Goal: Information Seeking & Learning: Check status

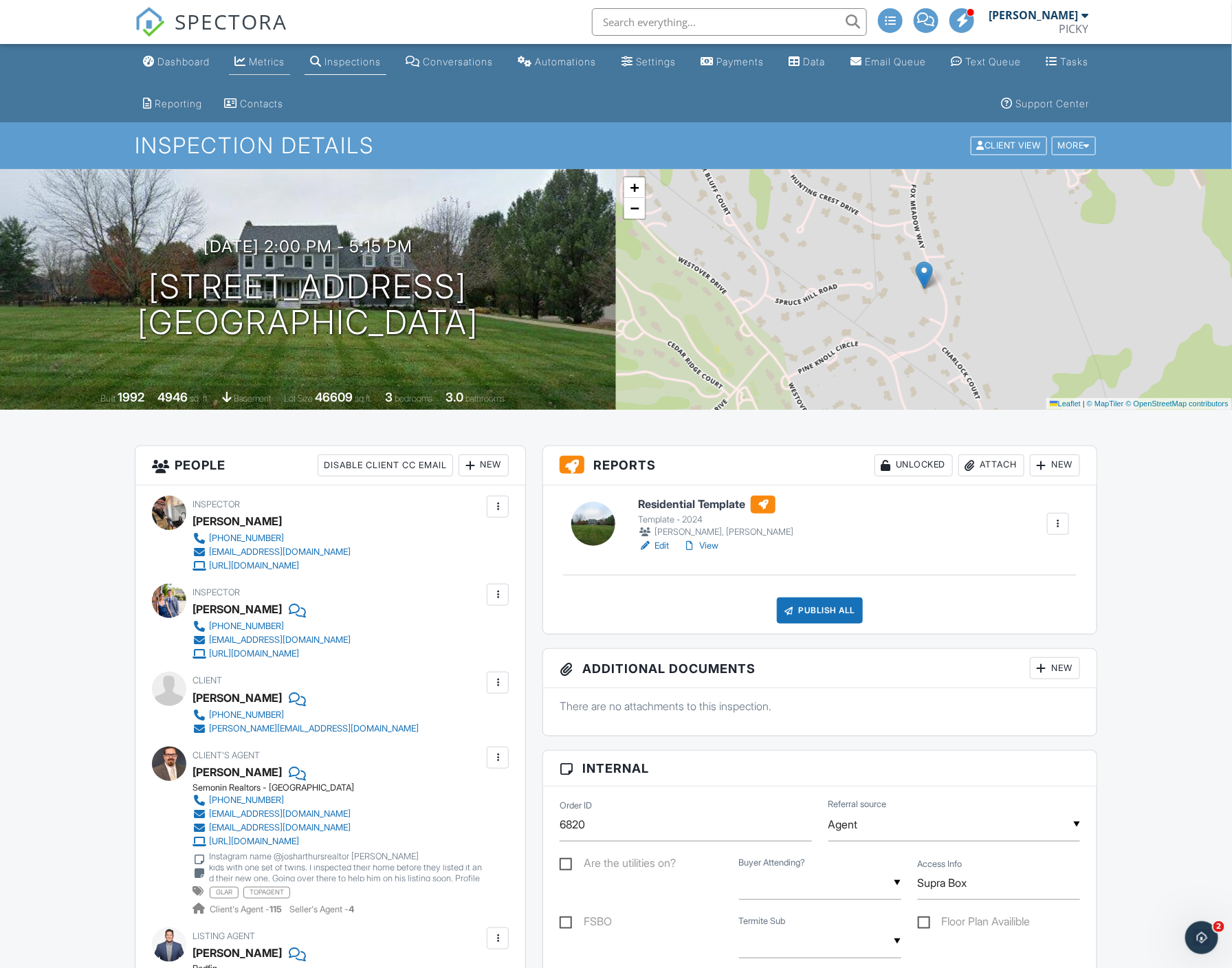
click at [261, 52] on link "Metrics" at bounding box center [259, 62] width 61 height 25
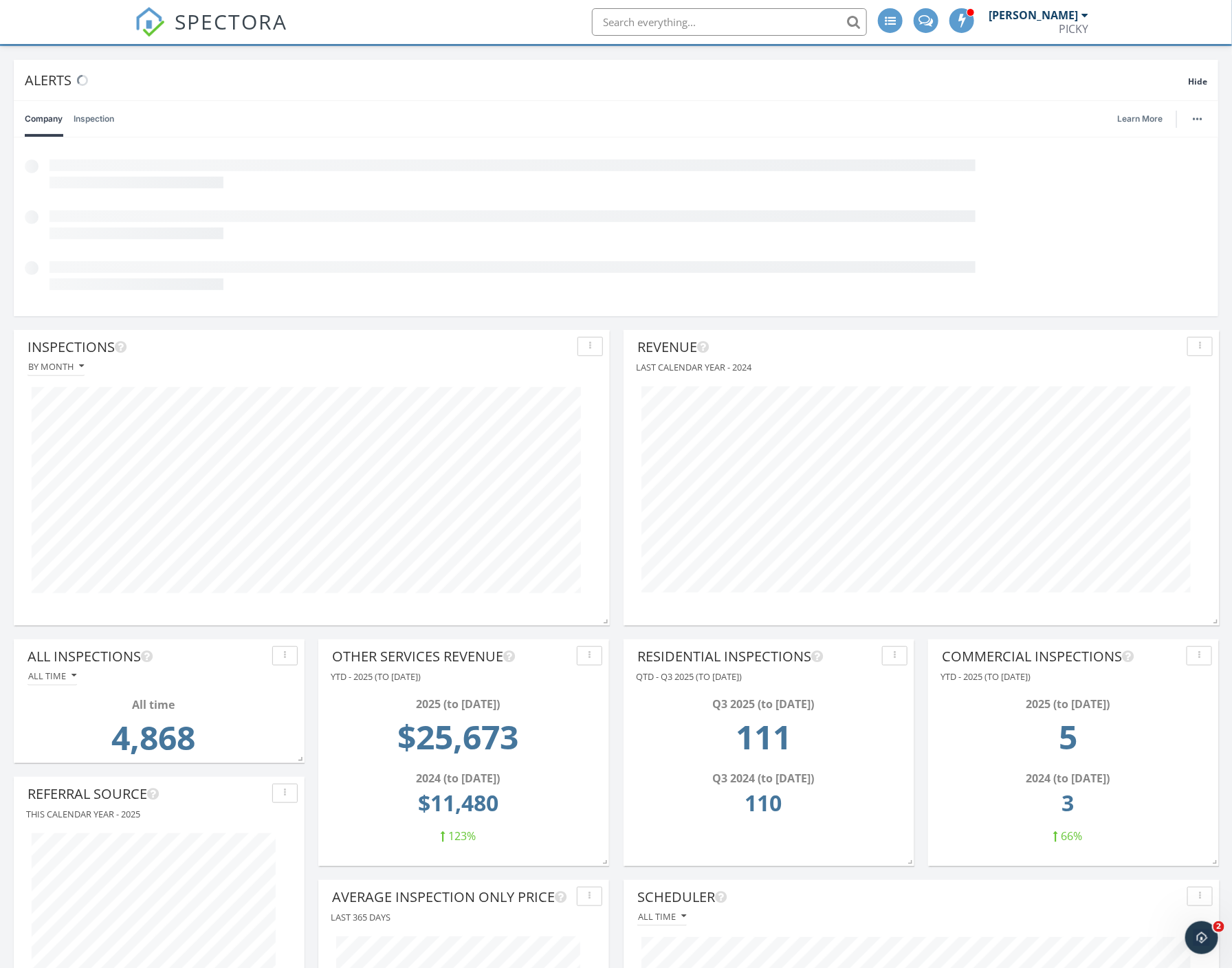
scroll to position [295, 596]
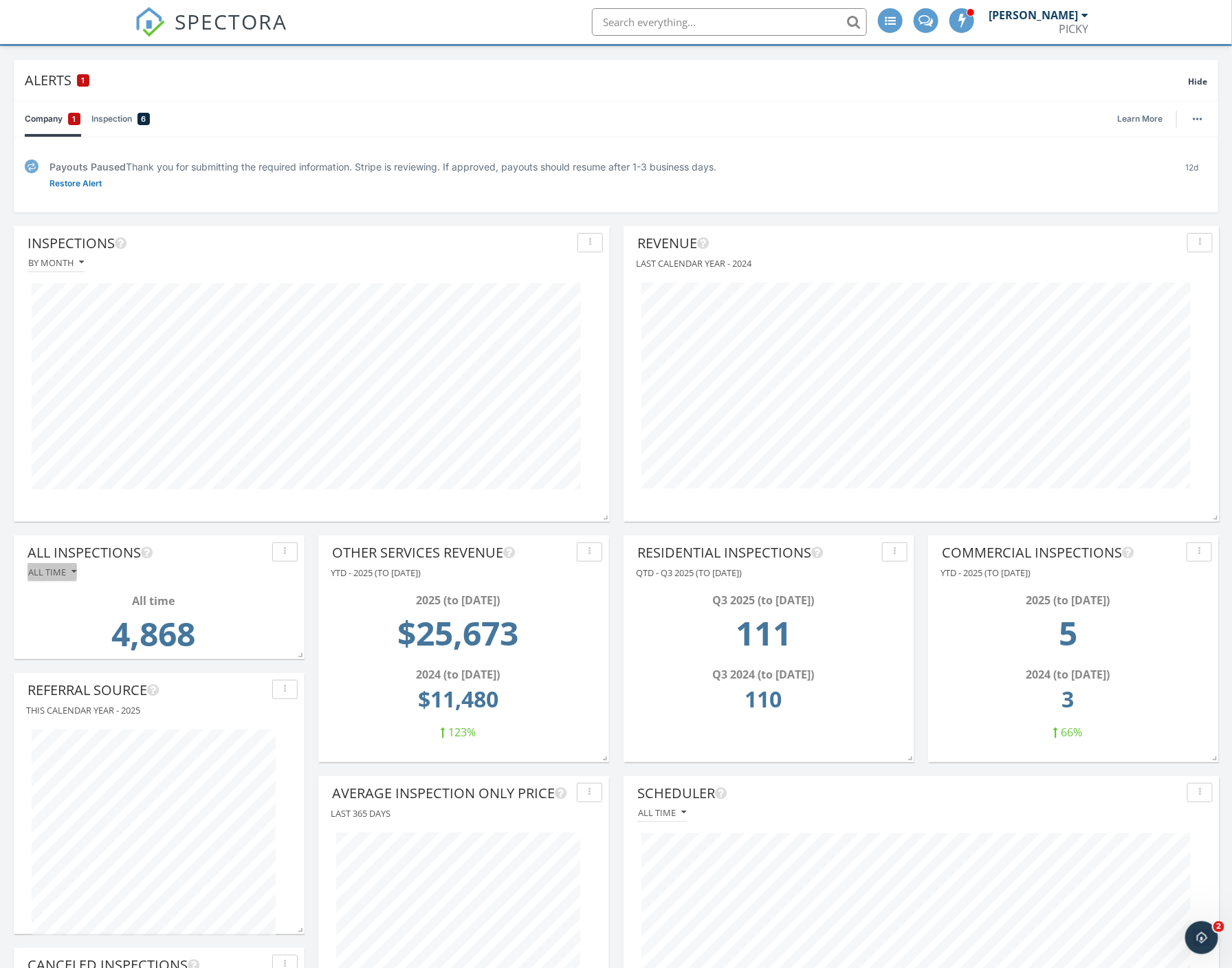
click at [63, 572] on div "All time" at bounding box center [51, 572] width 48 height 9
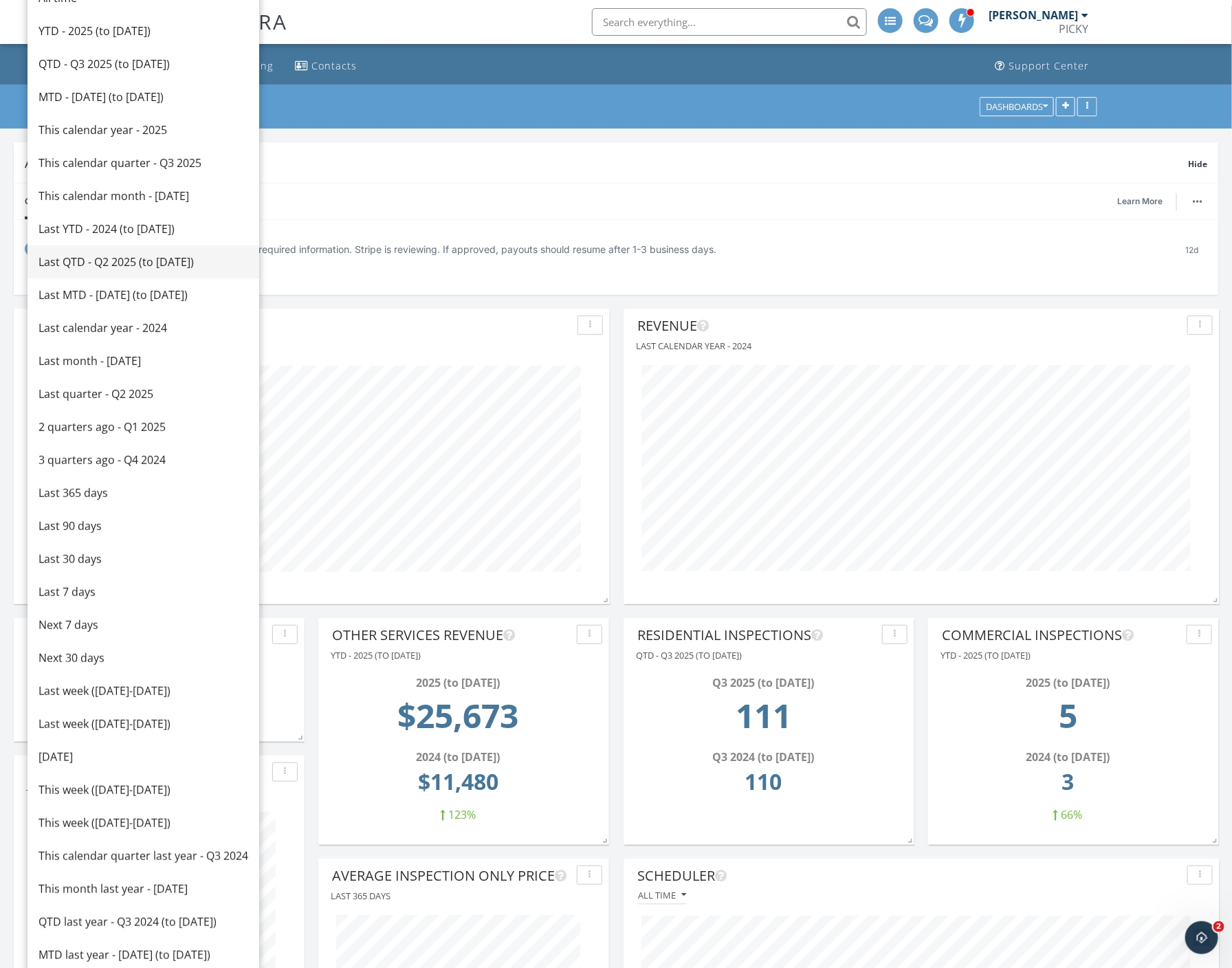
scroll to position [0, 0]
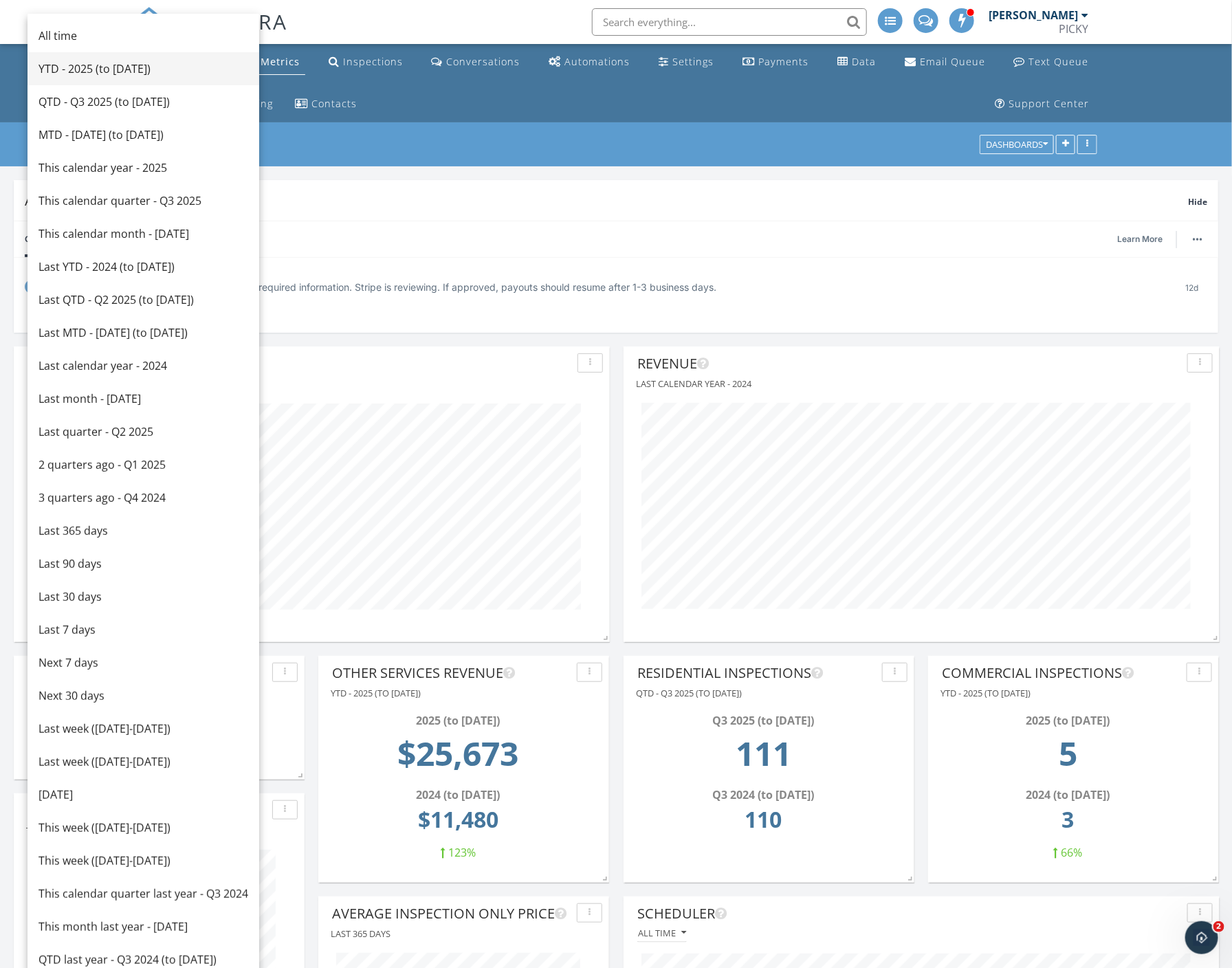
click at [84, 75] on div "YTD - 2025 (to Sep 28th)" at bounding box center [143, 69] width 209 height 17
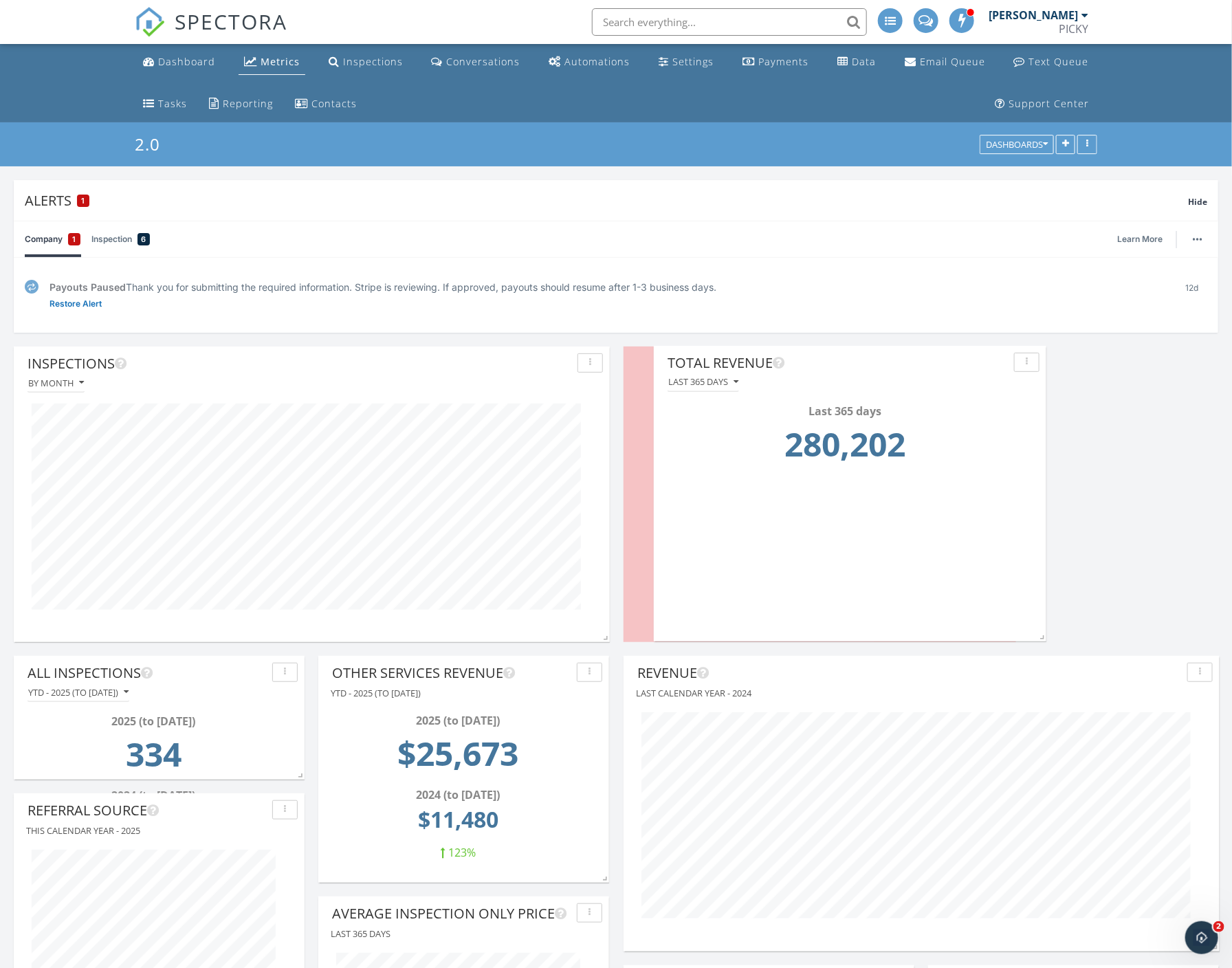
drag, startPoint x: 1031, startPoint y: 671, endPoint x: 859, endPoint y: 357, distance: 358.0
click at [859, 357] on div "Total Revenue" at bounding box center [838, 363] width 341 height 21
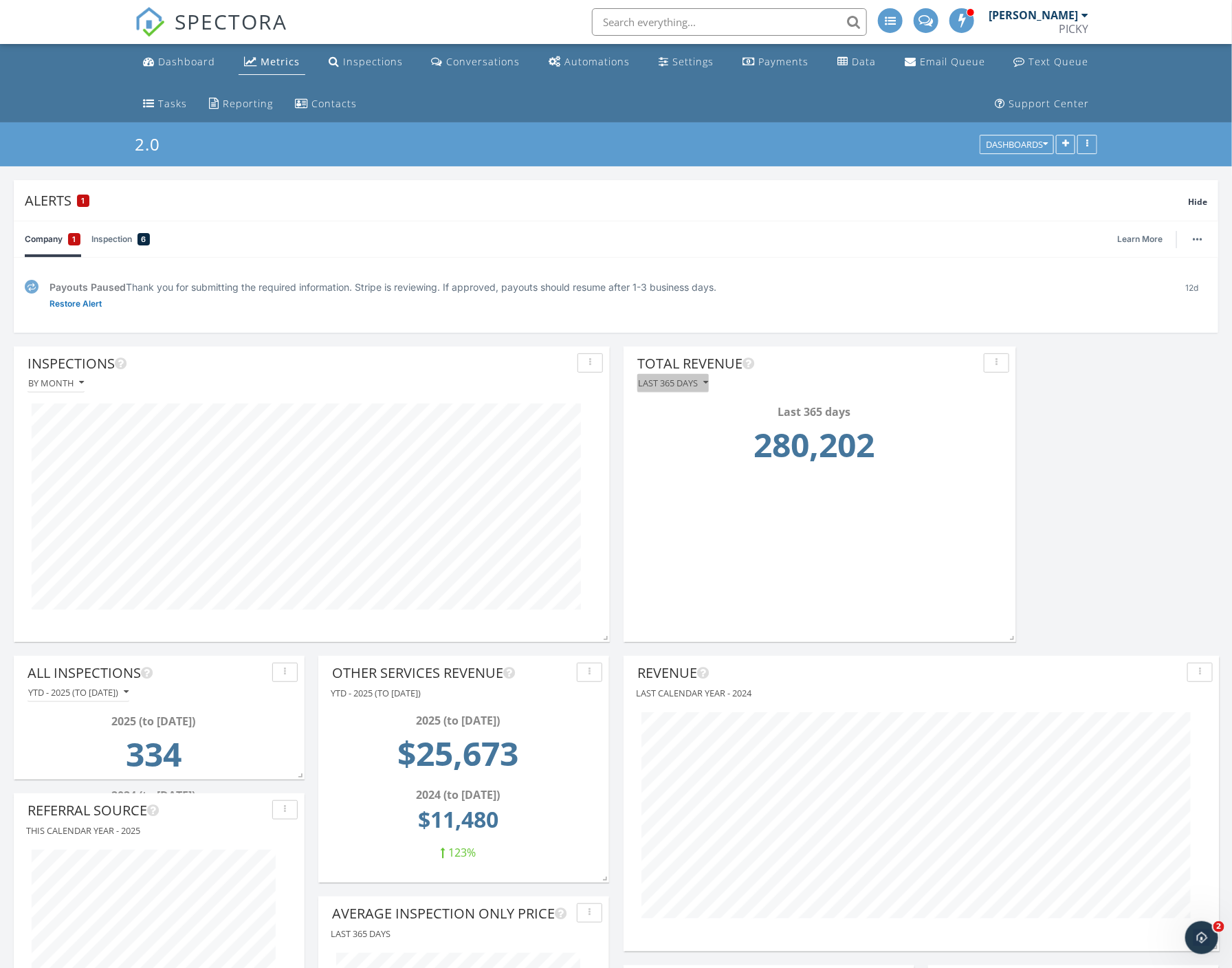
click at [680, 382] on div "Last 365 days" at bounding box center [673, 383] width 70 height 9
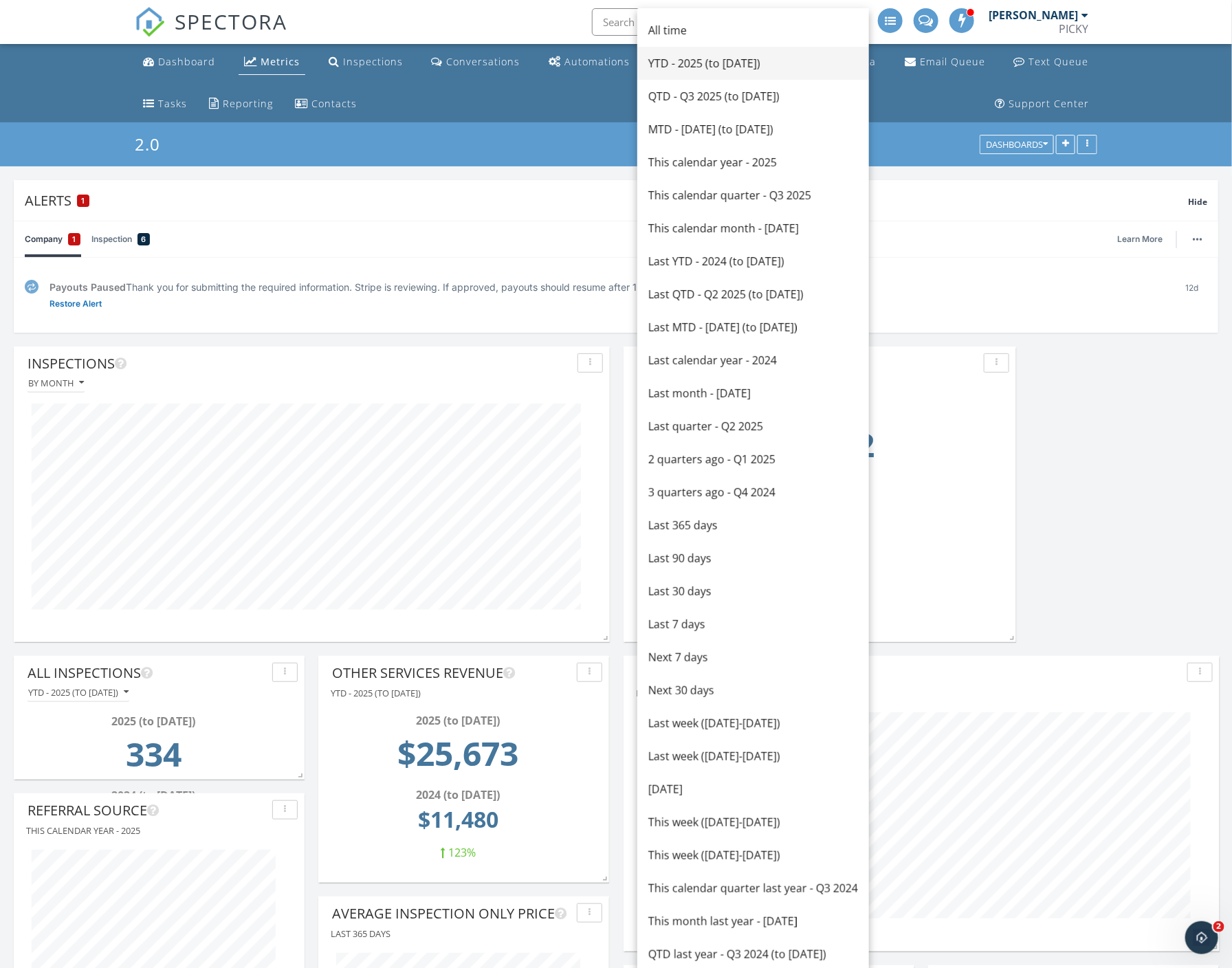
click at [685, 63] on div "YTD - 2025 (to Sep 28th)" at bounding box center [753, 64] width 209 height 17
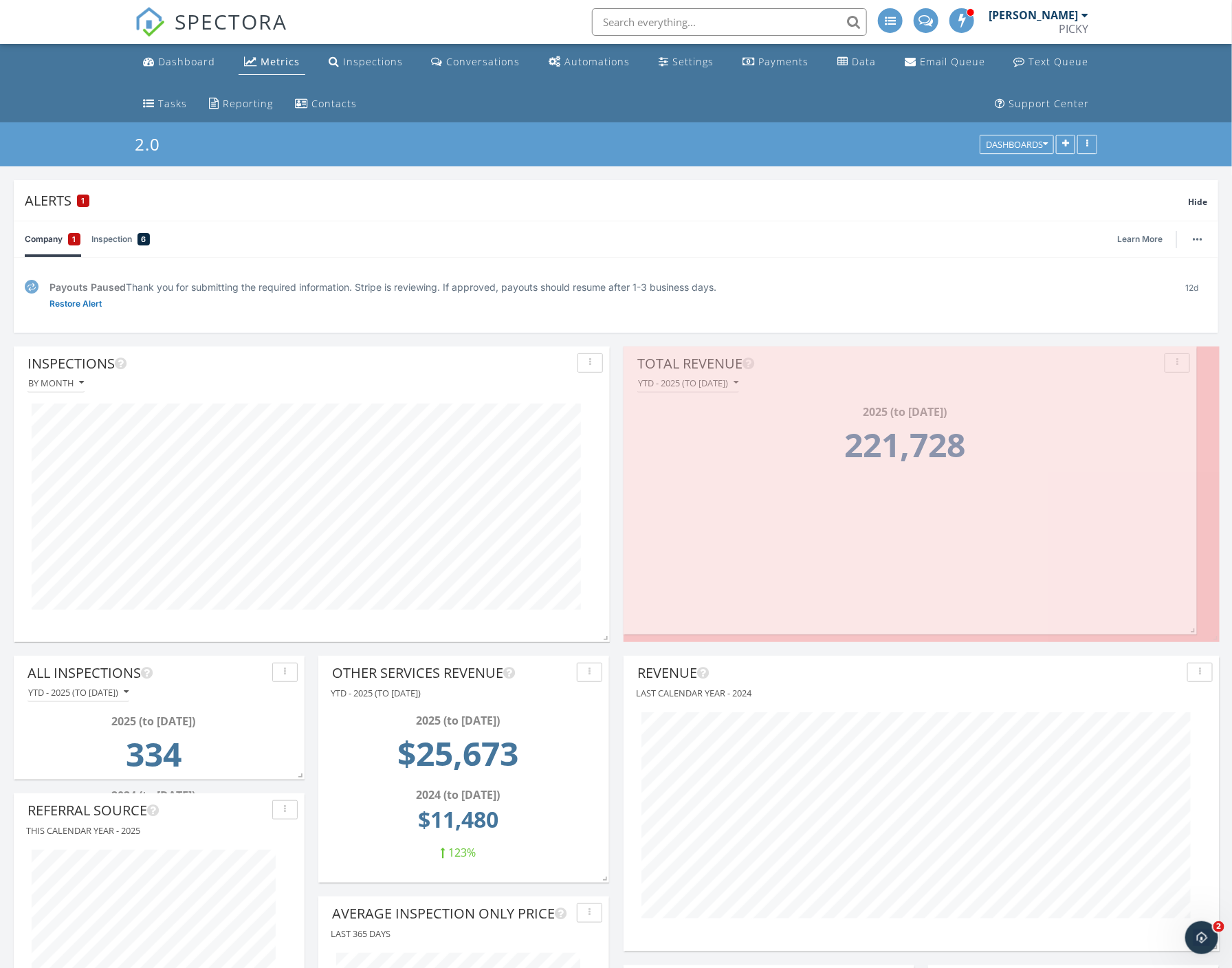
drag, startPoint x: 1013, startPoint y: 633, endPoint x: 1195, endPoint y: 625, distance: 182.2
click at [1195, 625] on span at bounding box center [1190, 627] width 14 height 14
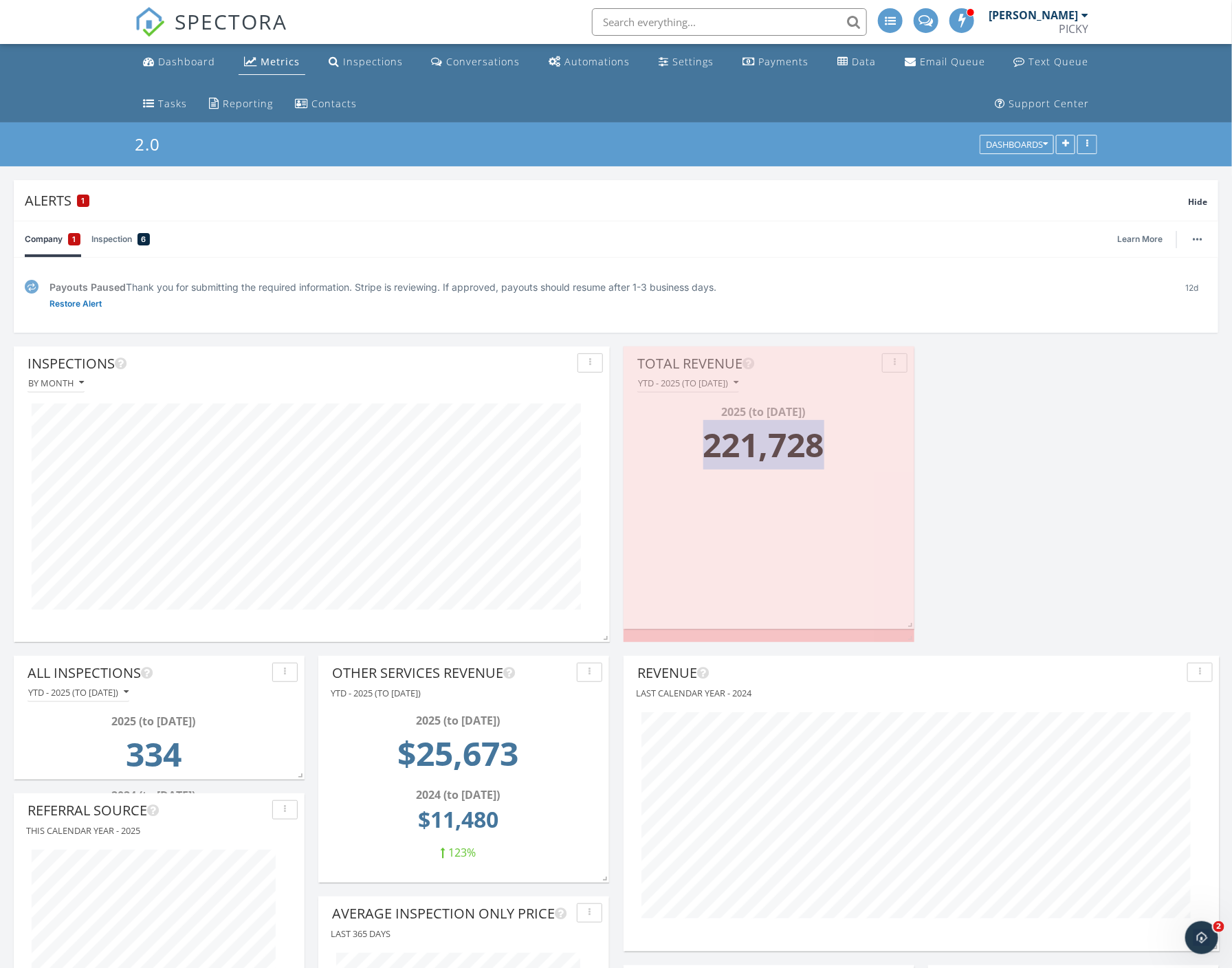
drag, startPoint x: 1216, startPoint y: 633, endPoint x: 870, endPoint y: 619, distance: 346.3
click at [870, 619] on div "Total Revenue YTD - 2025 (to Sep 28th) 2025 (to Sep 28th) 221,728" at bounding box center [768, 488] width 291 height 282
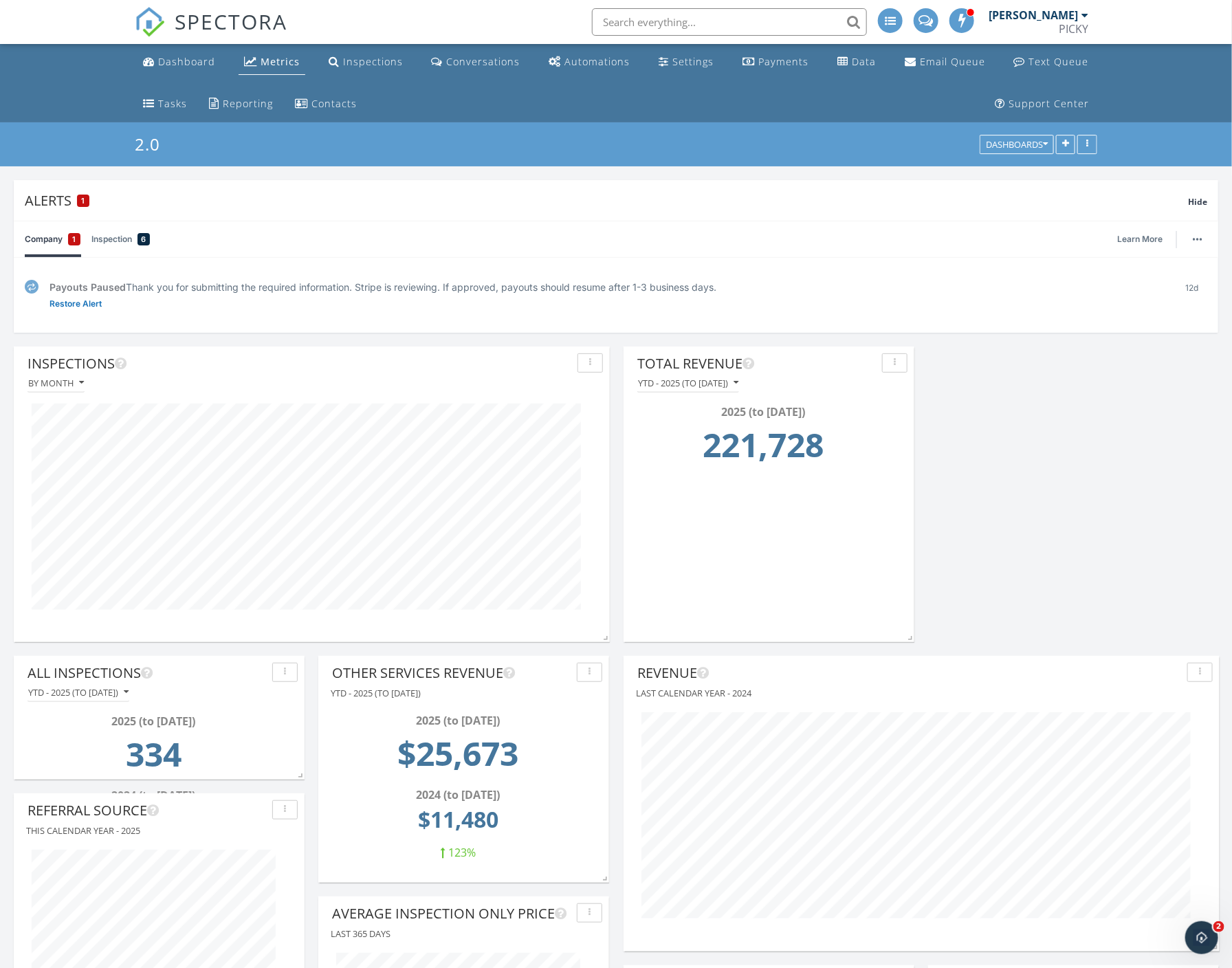
click at [1067, 143] on icon "button" at bounding box center [1065, 145] width 7 height 9
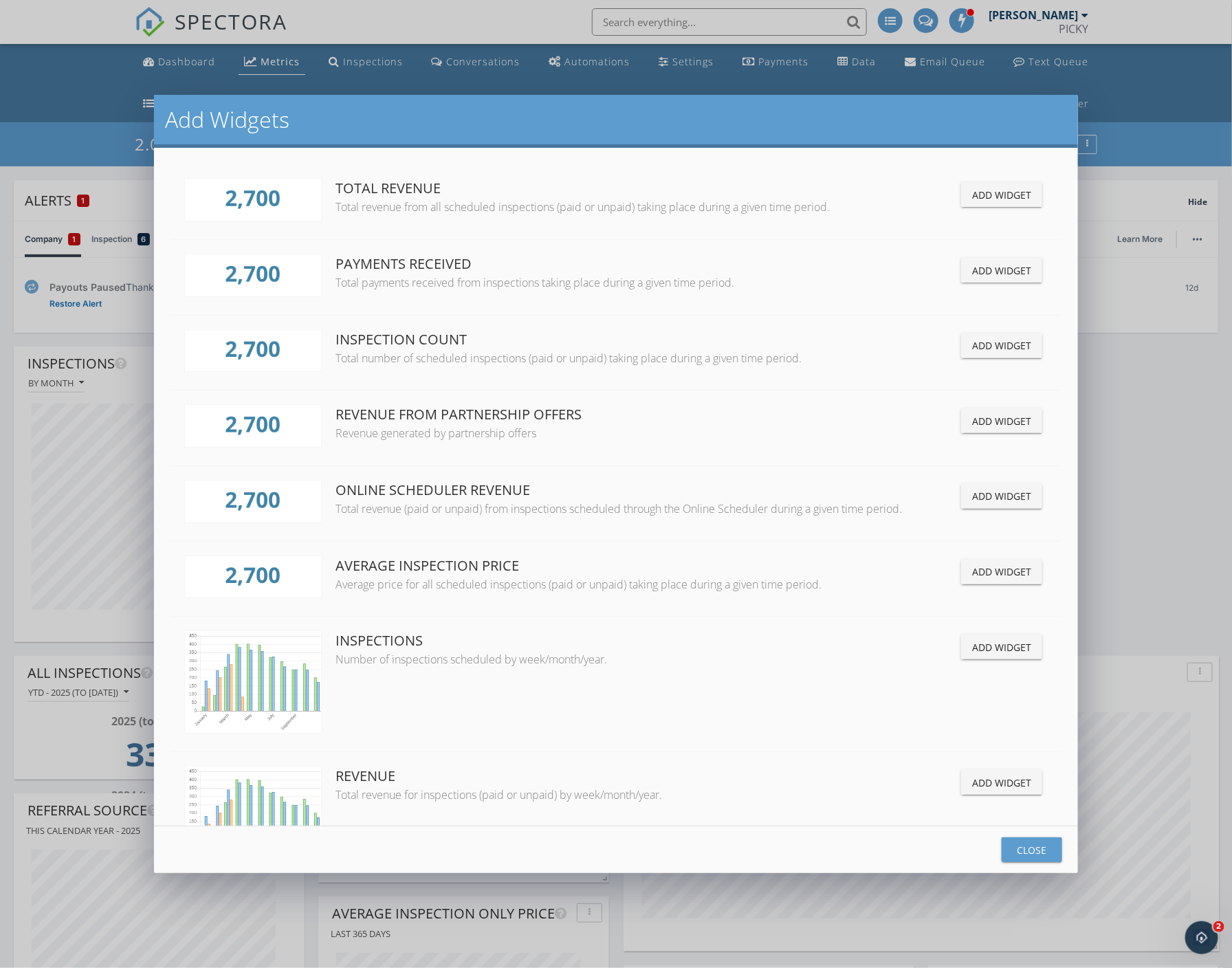
click at [974, 564] on div "Add Widget" at bounding box center [1001, 571] width 59 height 14
click at [1042, 847] on div "Close" at bounding box center [1032, 849] width 38 height 14
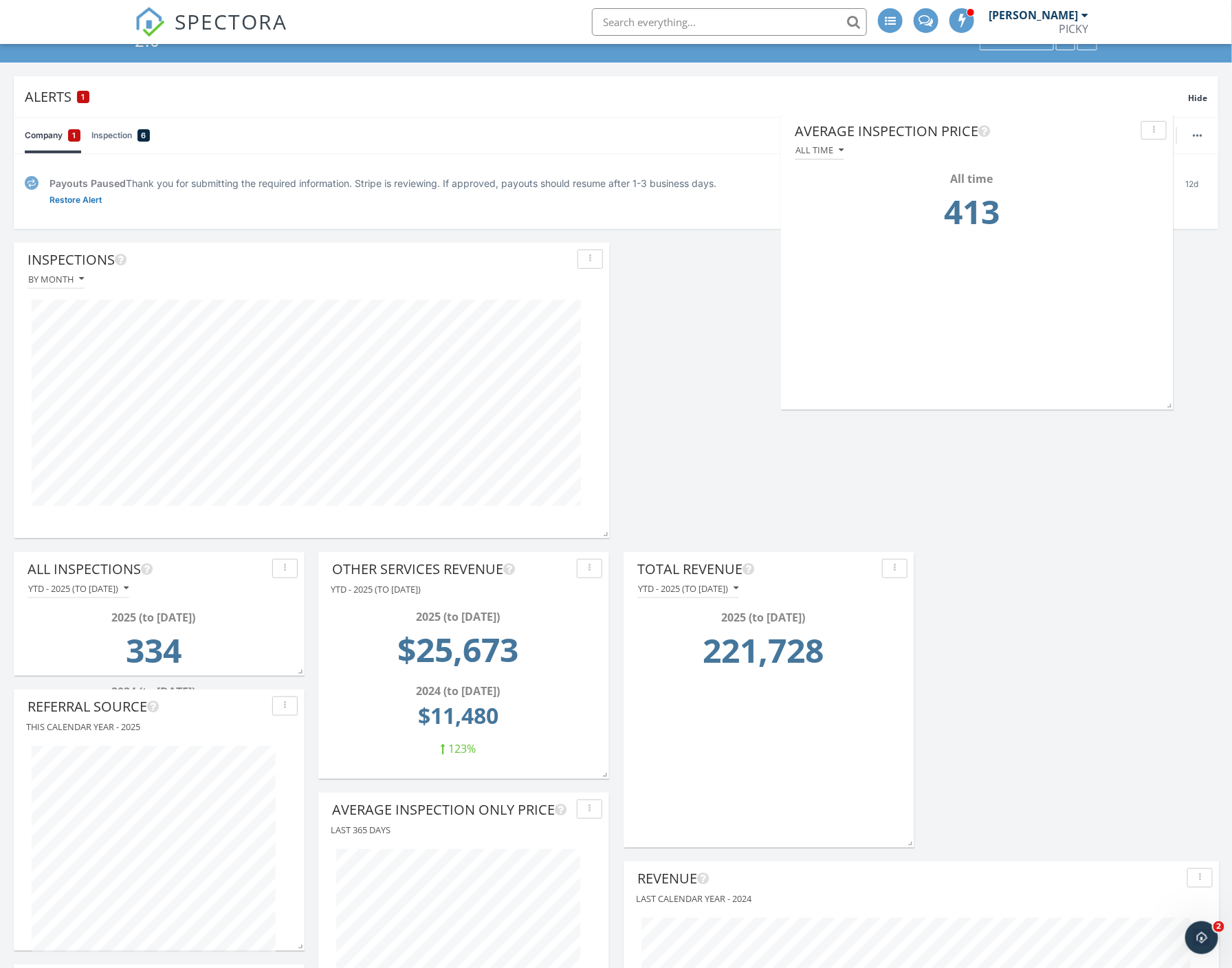
scroll to position [4997, 1234]
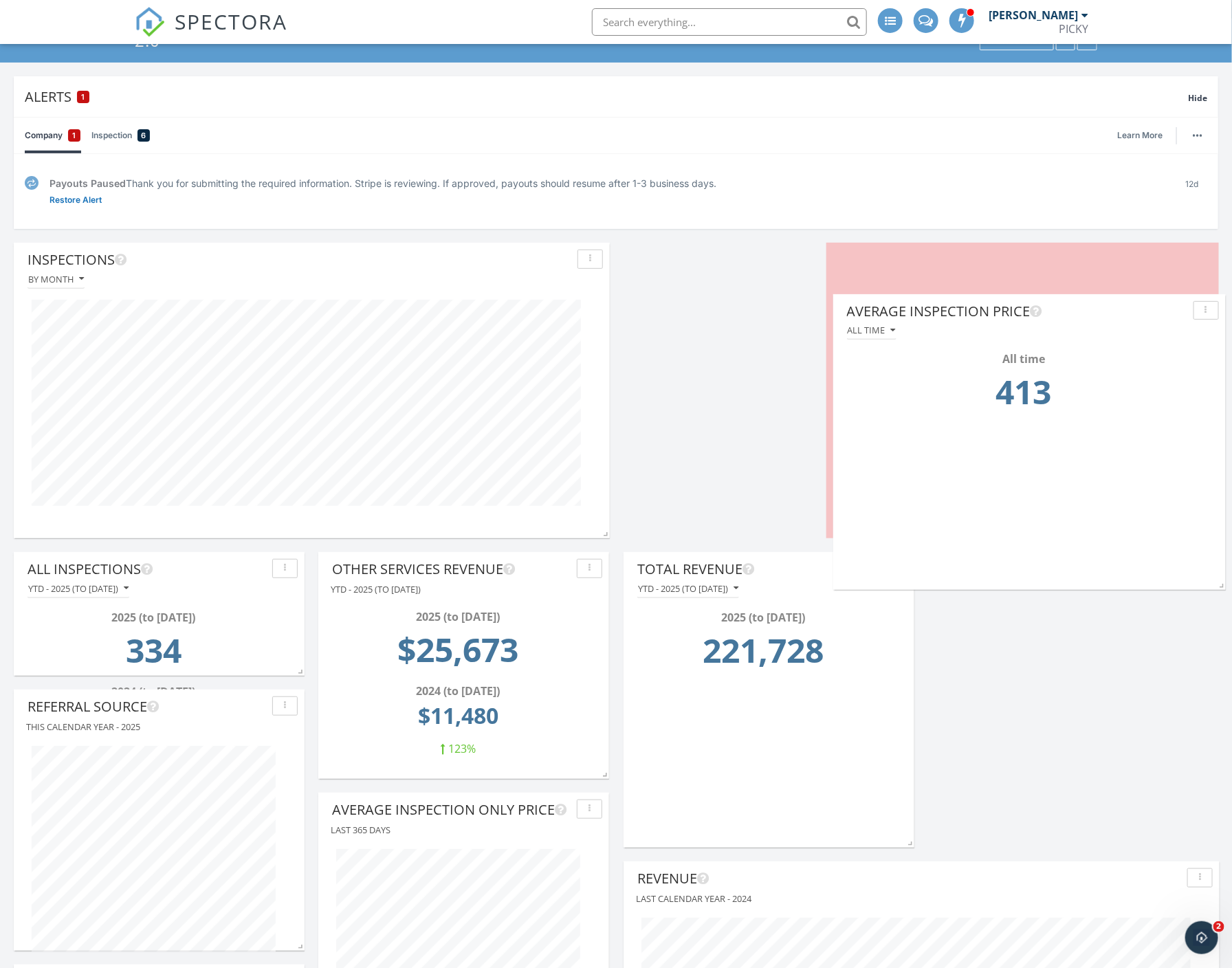
drag, startPoint x: 651, startPoint y: 668, endPoint x: 1060, endPoint y: 289, distance: 557.6
click at [1060, 301] on div "Average Inspection Price" at bounding box center [1017, 311] width 341 height 21
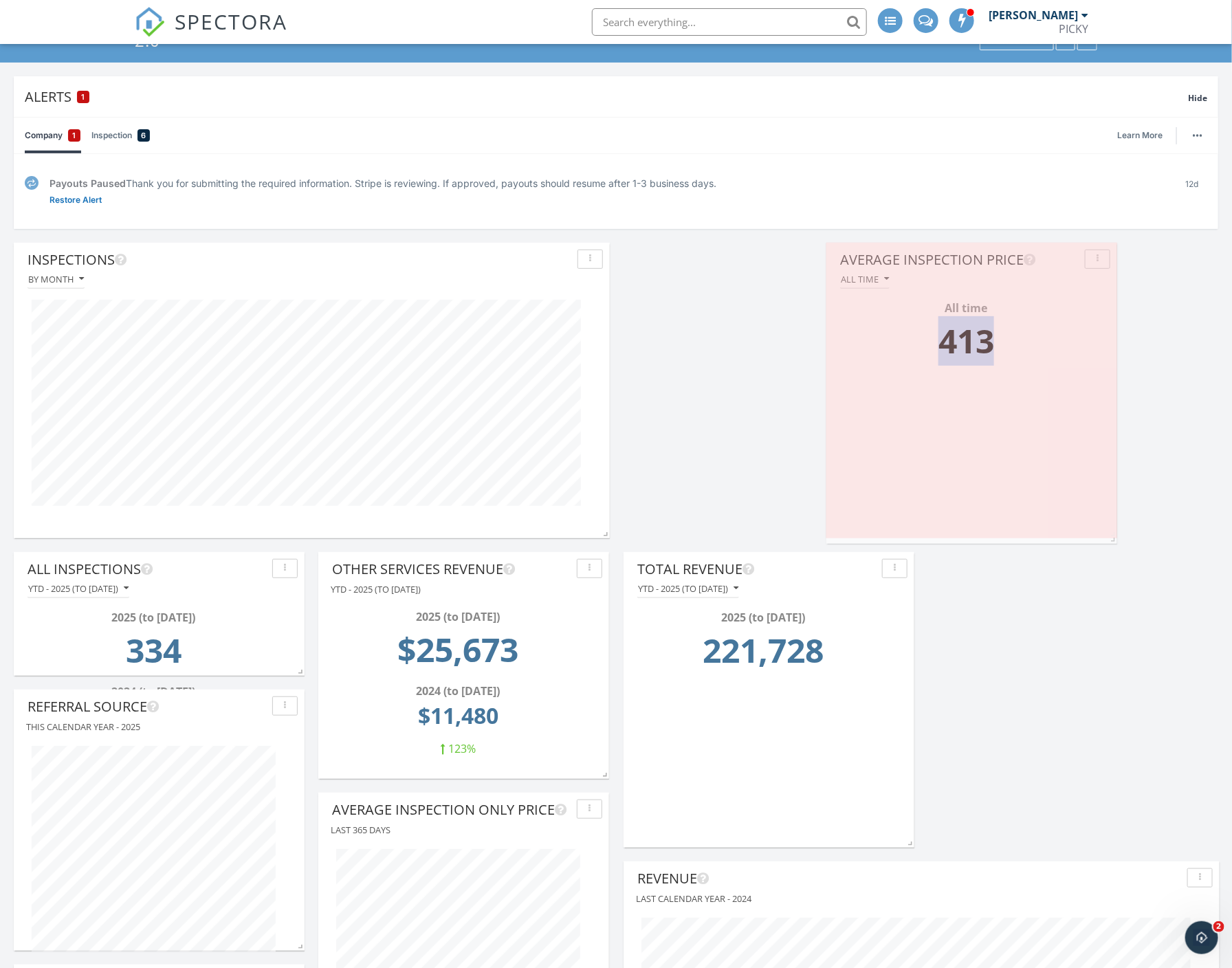
drag, startPoint x: 1215, startPoint y: 532, endPoint x: 1093, endPoint y: 538, distance: 122.1
click at [1093, 538] on div "Average Inspection Price All time All time 413" at bounding box center [971, 393] width 291 height 301
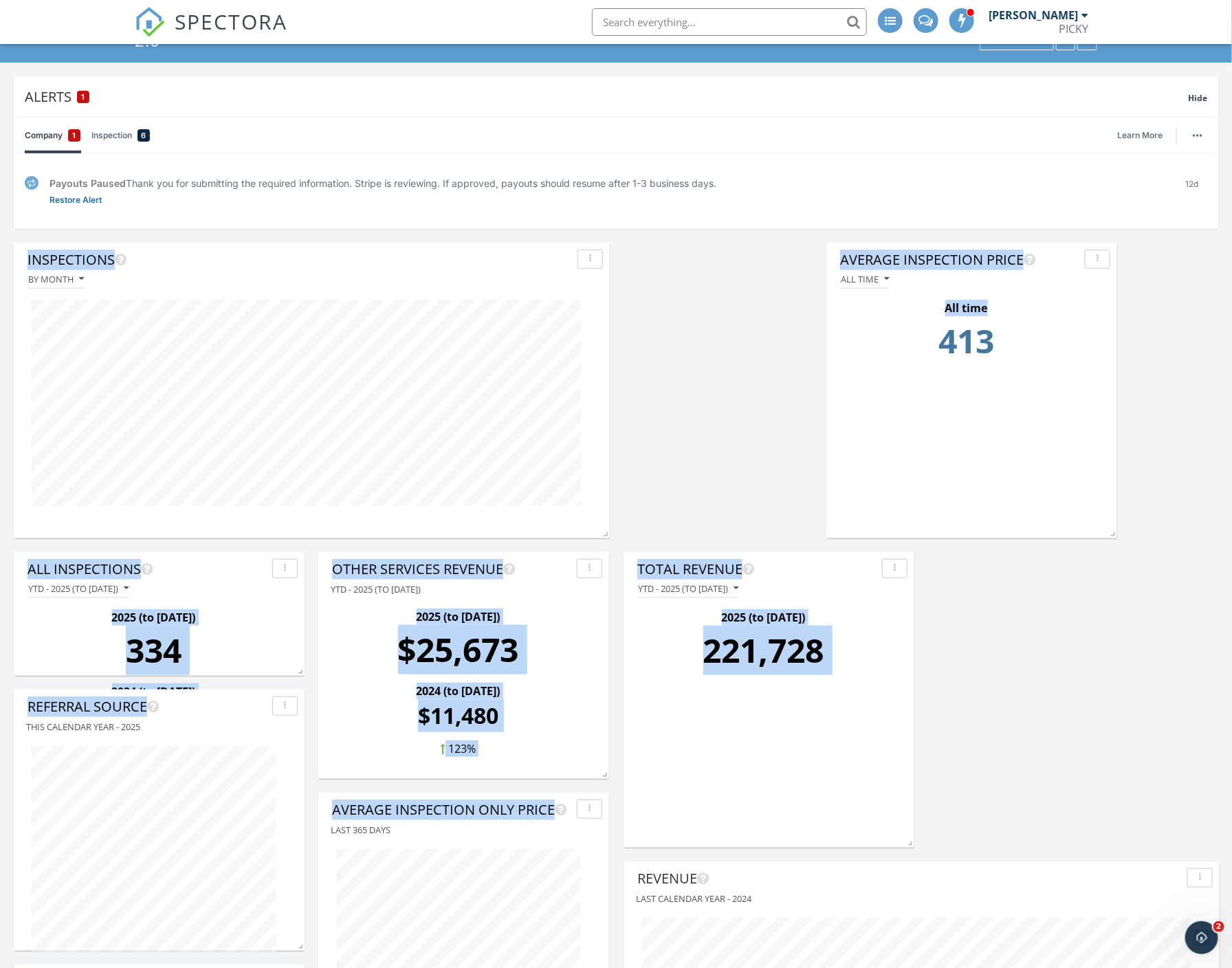
drag, startPoint x: 1020, startPoint y: 448, endPoint x: 1111, endPoint y: 576, distance: 157.1
click at [1034, 461] on div "Average Inspection Price All time All time 413" at bounding box center [971, 380] width 291 height 275
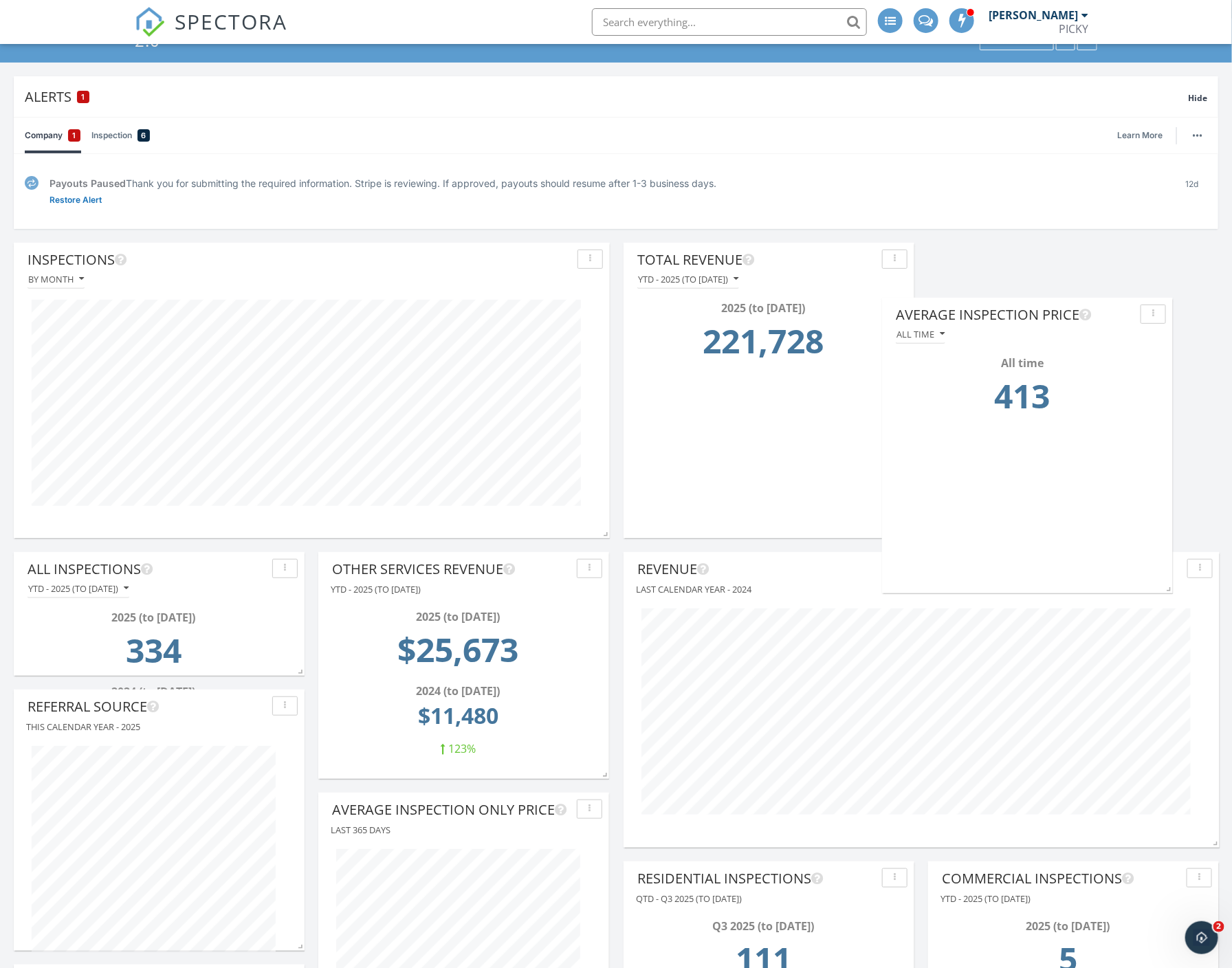
scroll to position [7, 7]
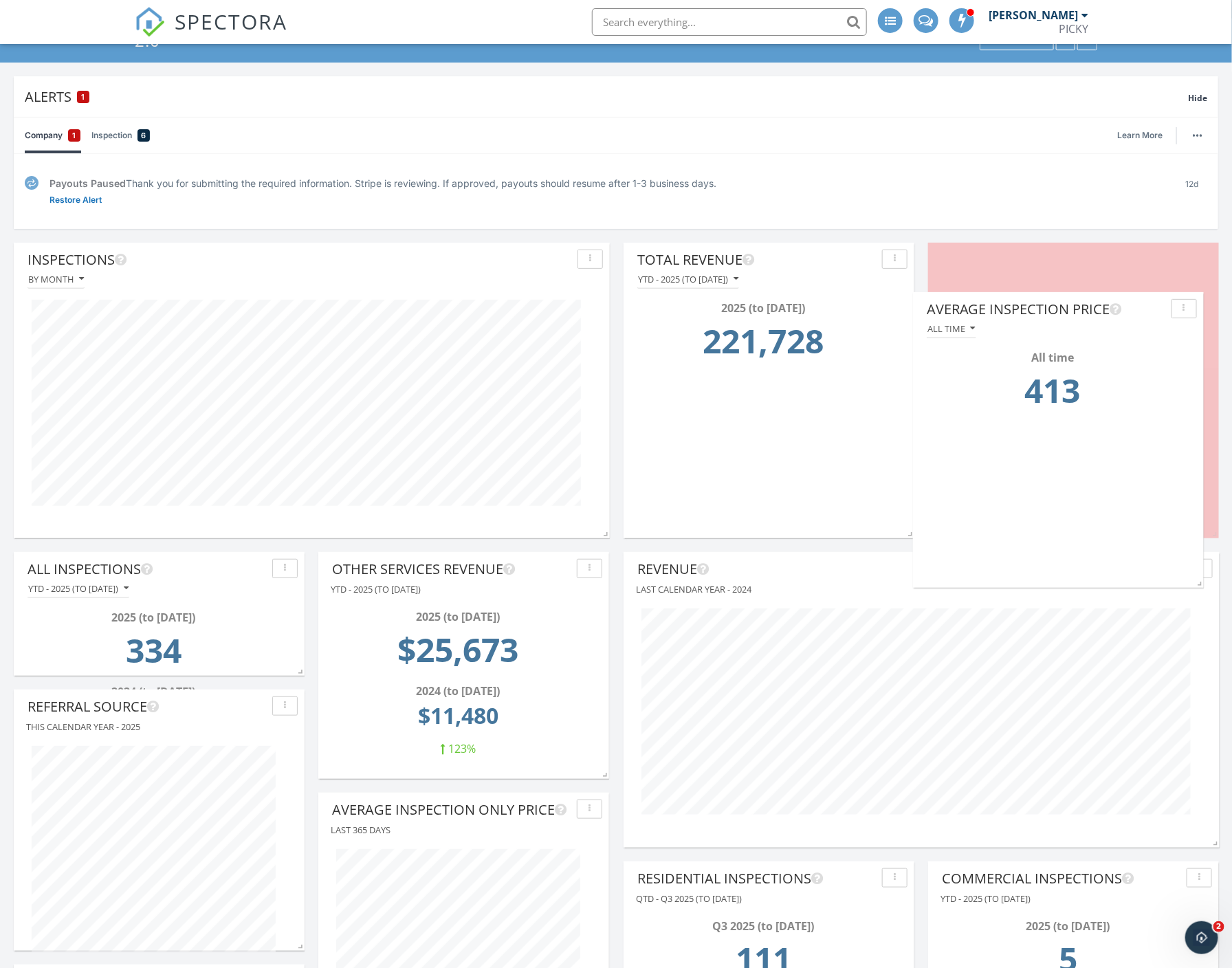
drag, startPoint x: 1059, startPoint y: 257, endPoint x: 1147, endPoint y: 290, distance: 94.0
click at [1147, 299] on div "Average Inspection Price" at bounding box center [1047, 309] width 239 height 21
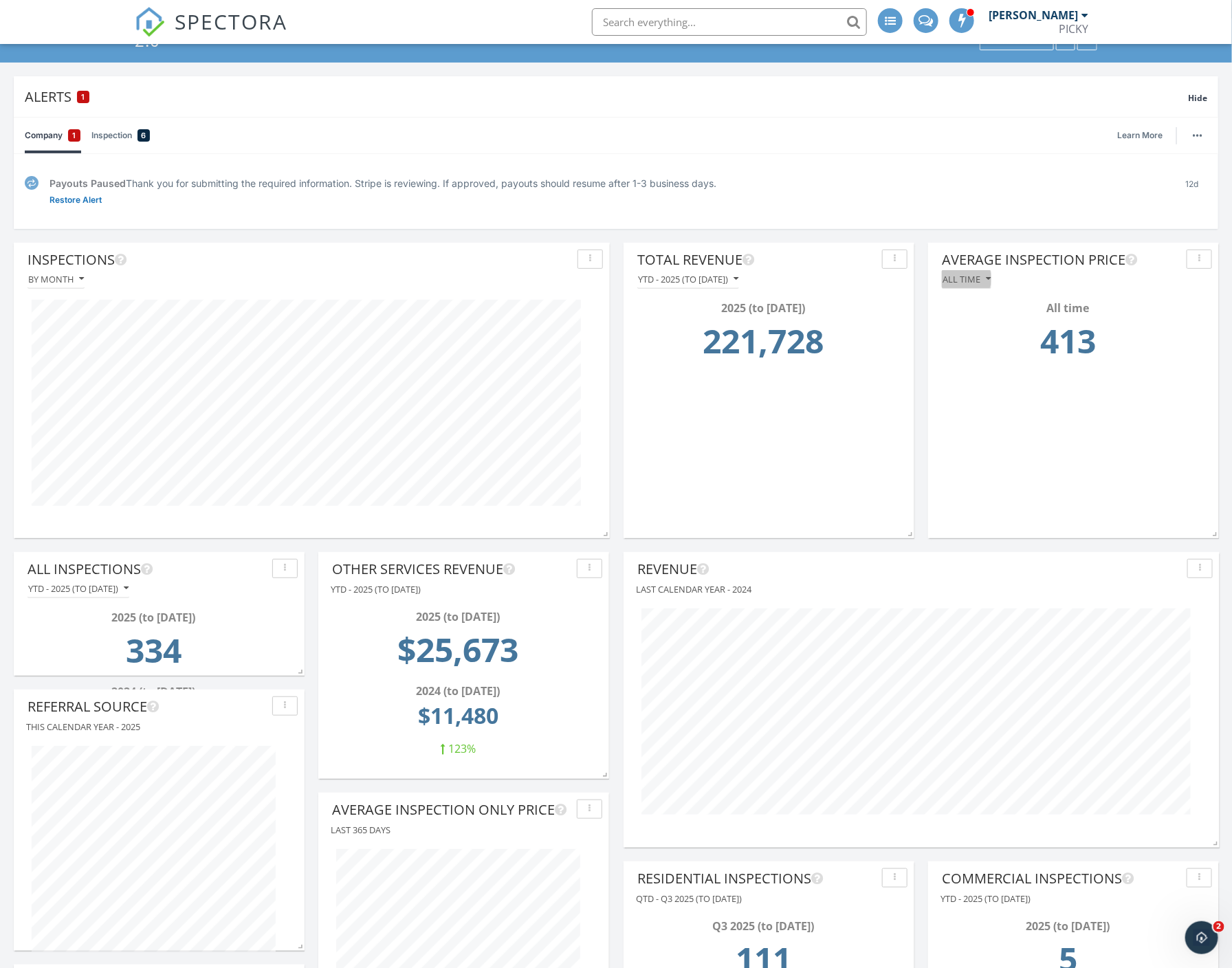
click at [976, 275] on div "All time" at bounding box center [966, 279] width 48 height 9
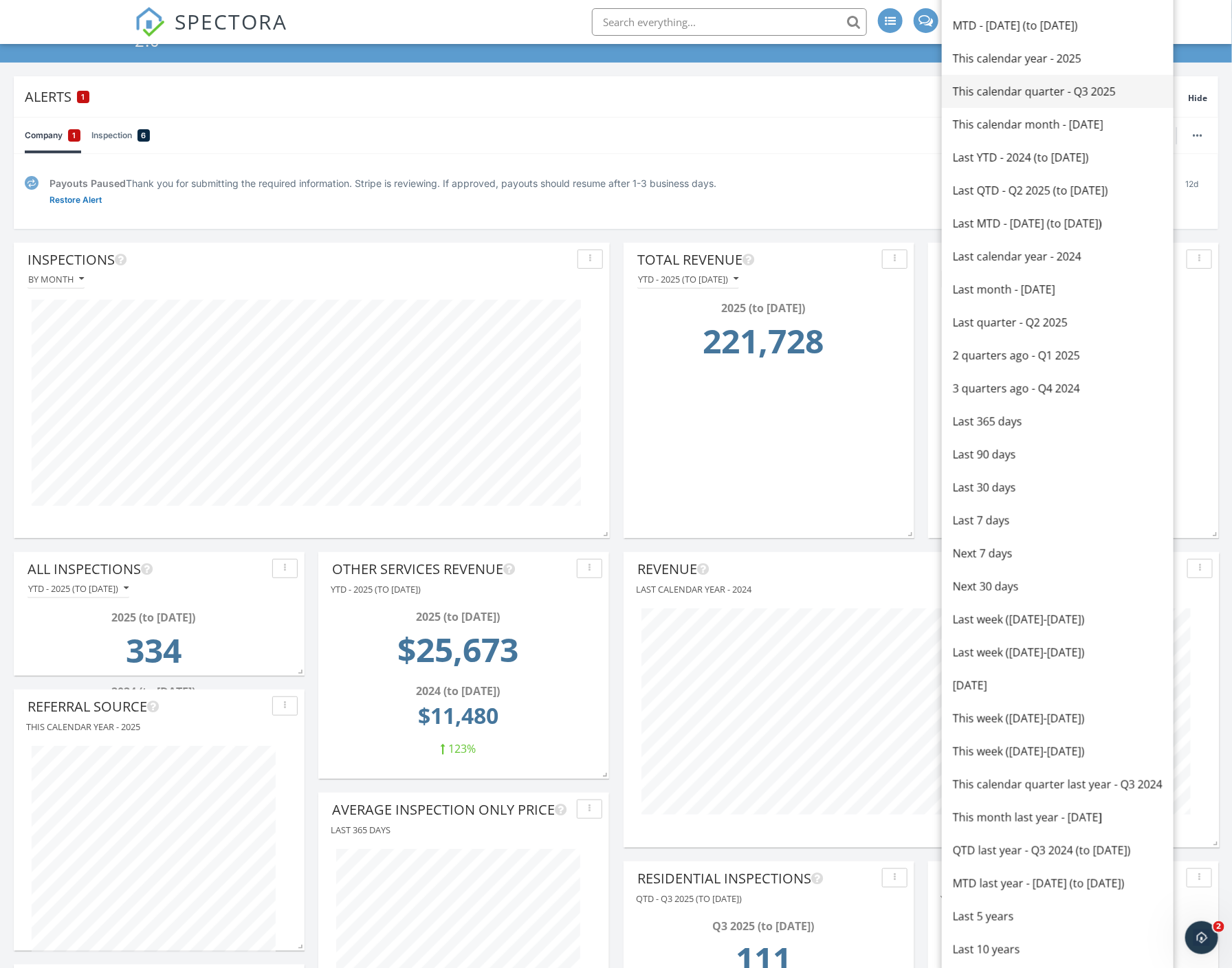
scroll to position [0, 0]
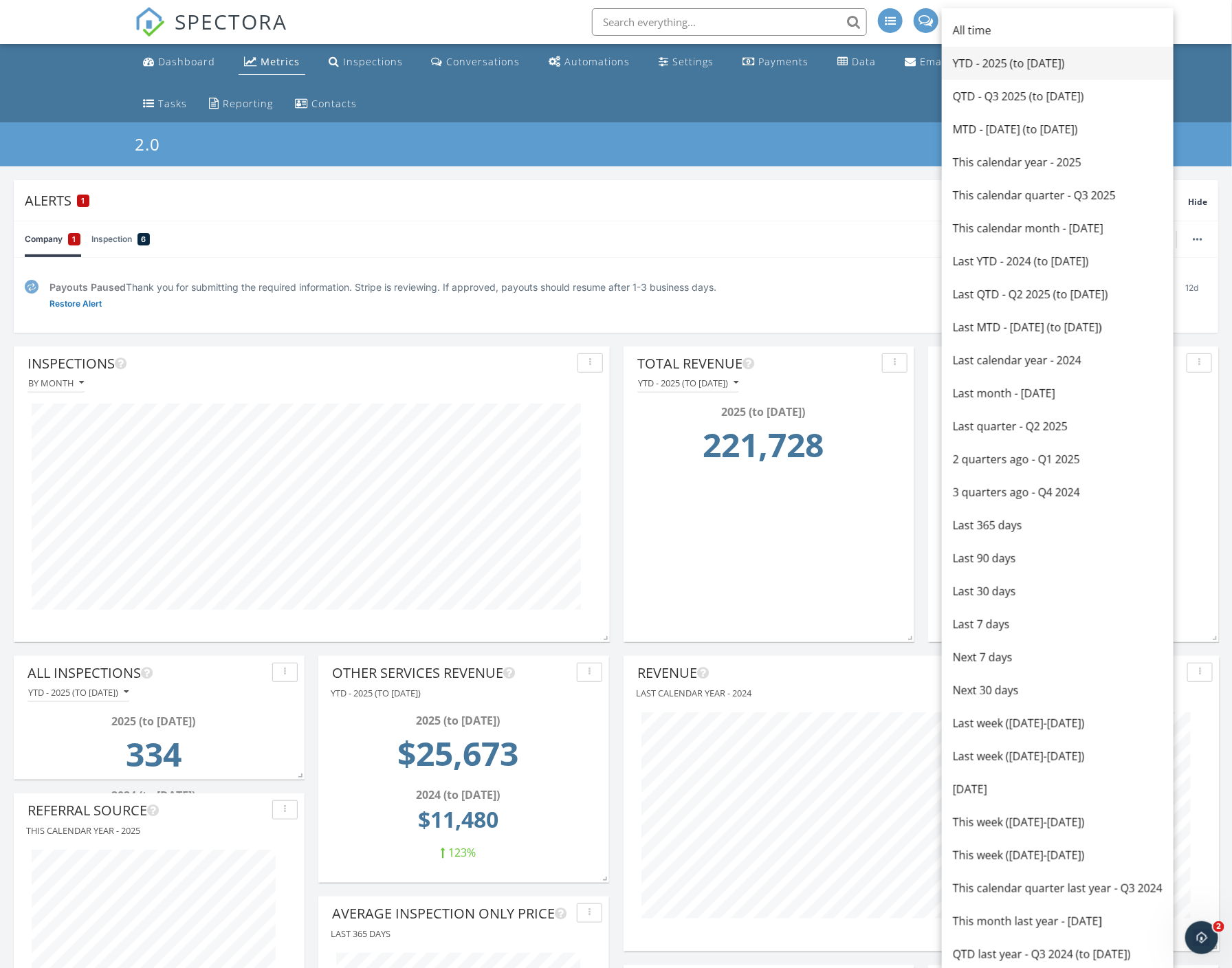
click at [993, 66] on div "YTD - 2025 (to Sep 28th)" at bounding box center [1058, 64] width 209 height 17
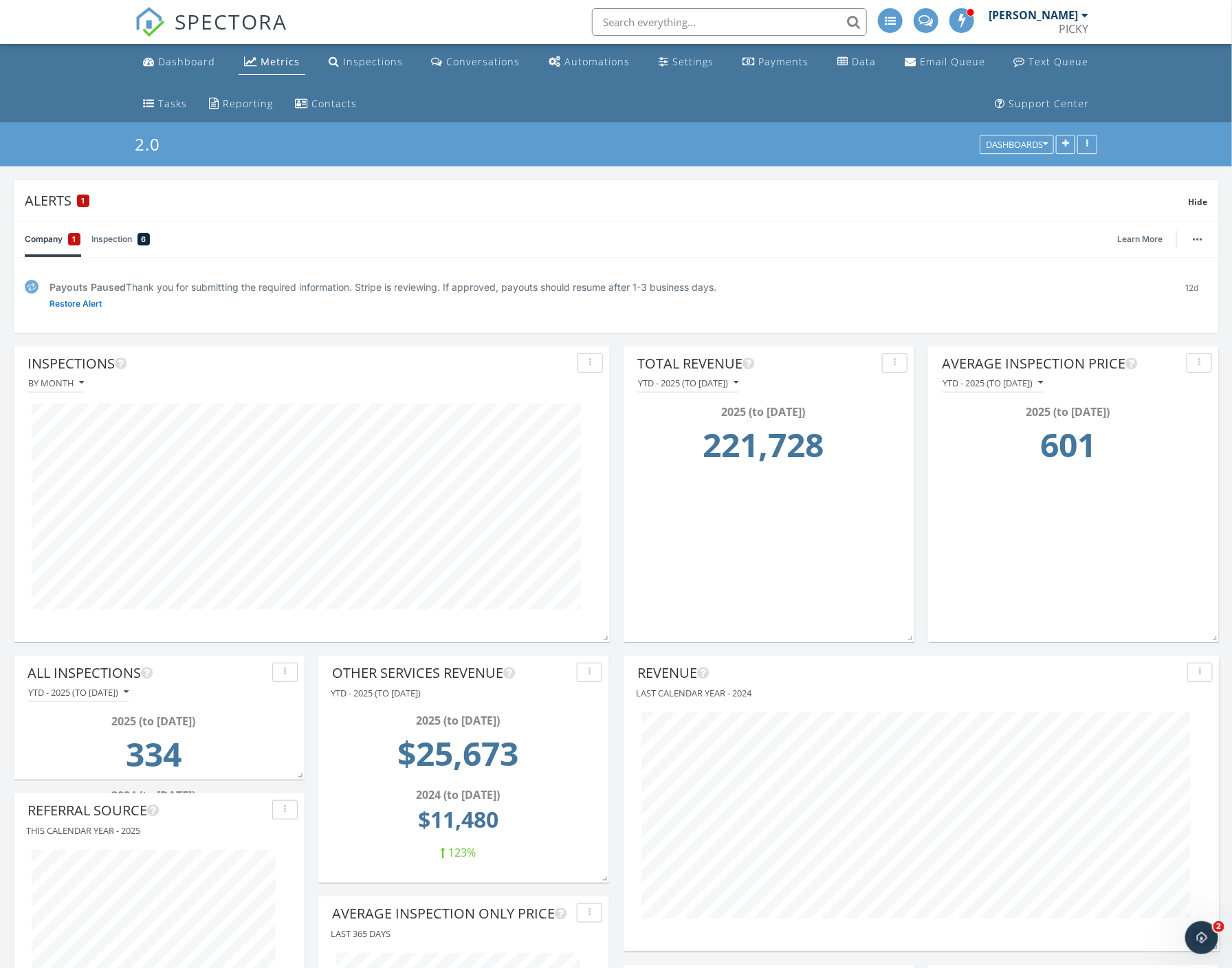
click at [1063, 538] on div "Average Inspection Price YTD - 2025 (to Sep 28th) 2025 (to Sep 28th) 601" at bounding box center [1073, 484] width 291 height 275
click at [449, 198] on div "Alerts 1" at bounding box center [606, 200] width 1164 height 19
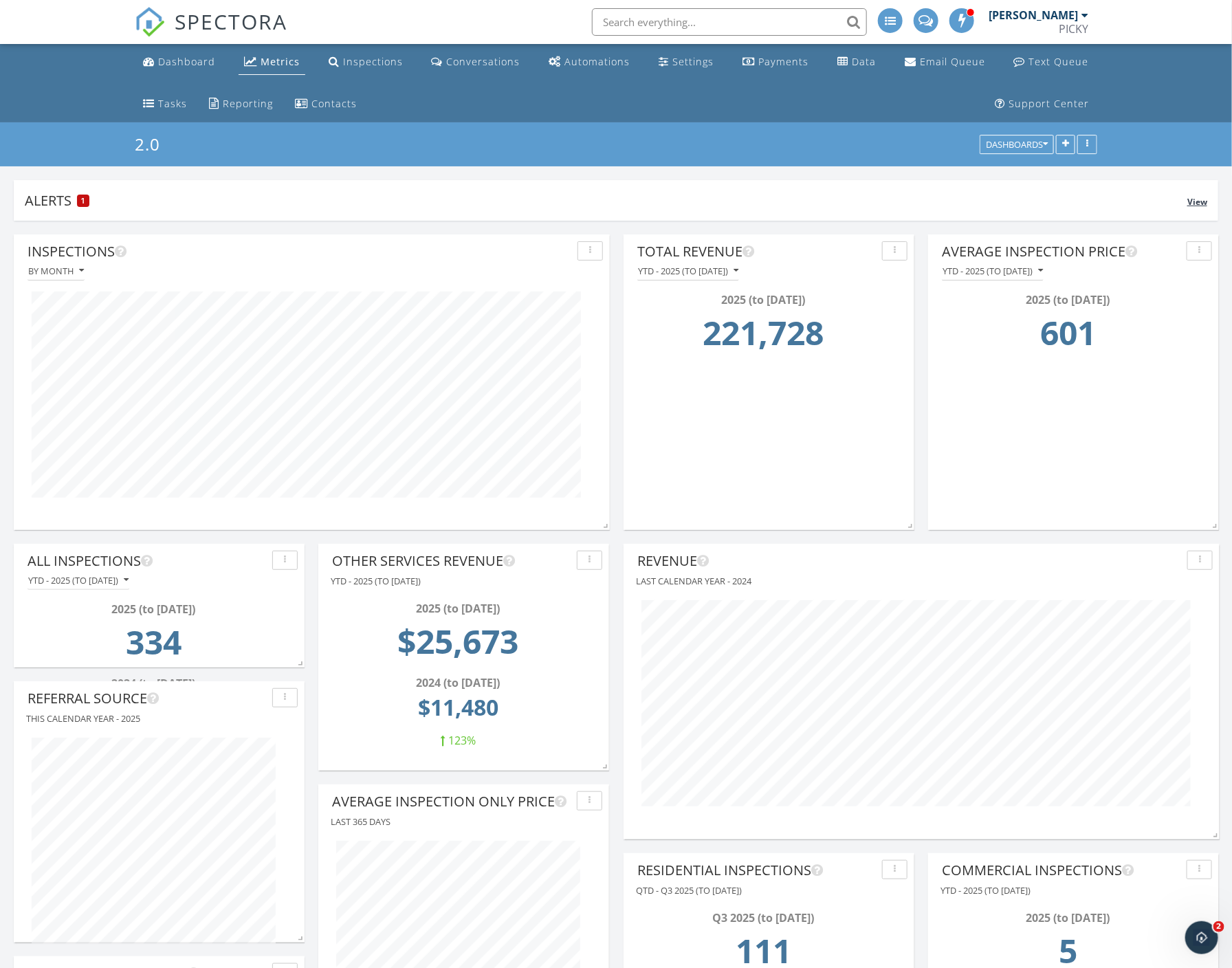
click at [142, 196] on div "Alerts 1" at bounding box center [606, 200] width 1163 height 19
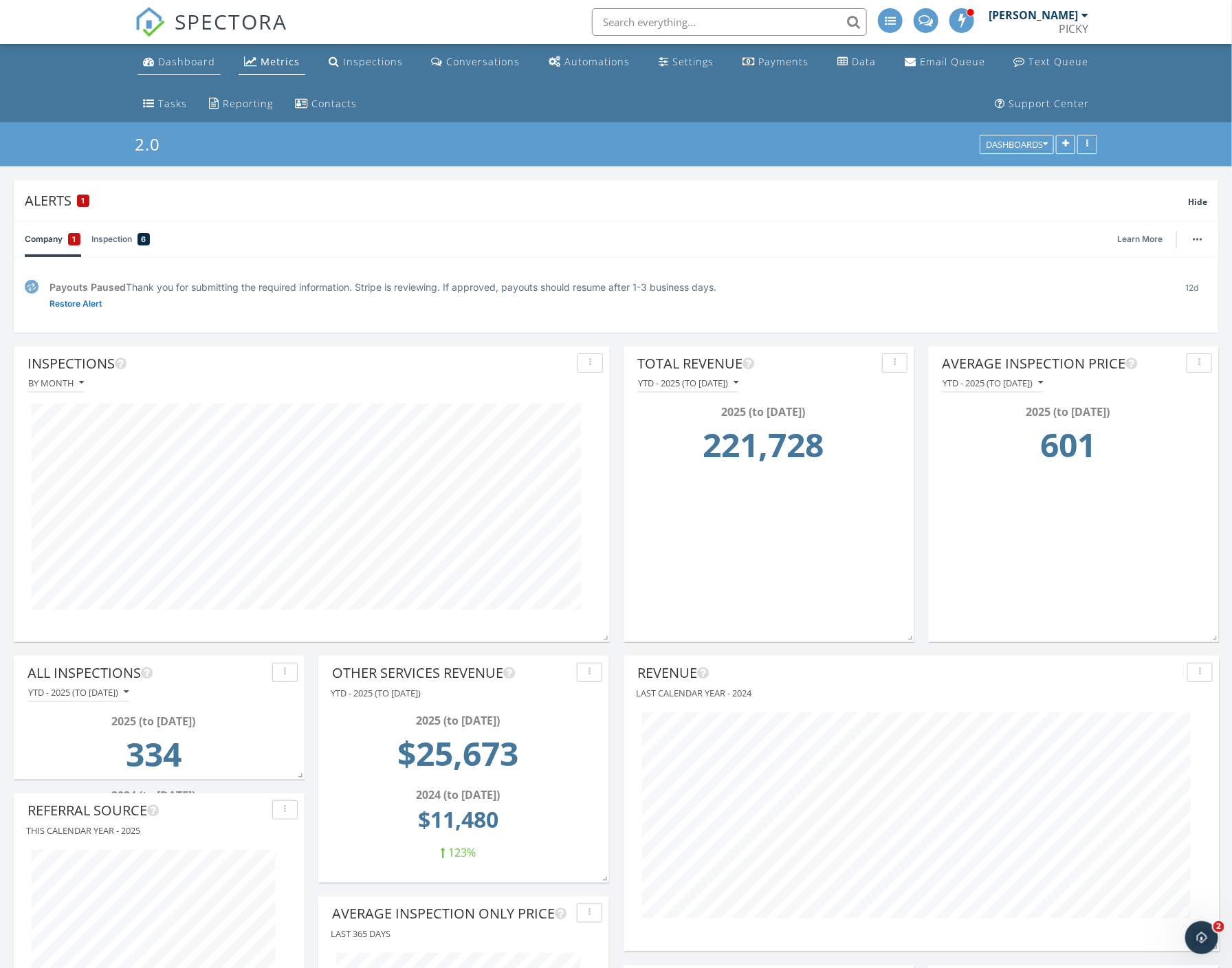
click at [174, 56] on div "Dashboard" at bounding box center [186, 62] width 57 height 13
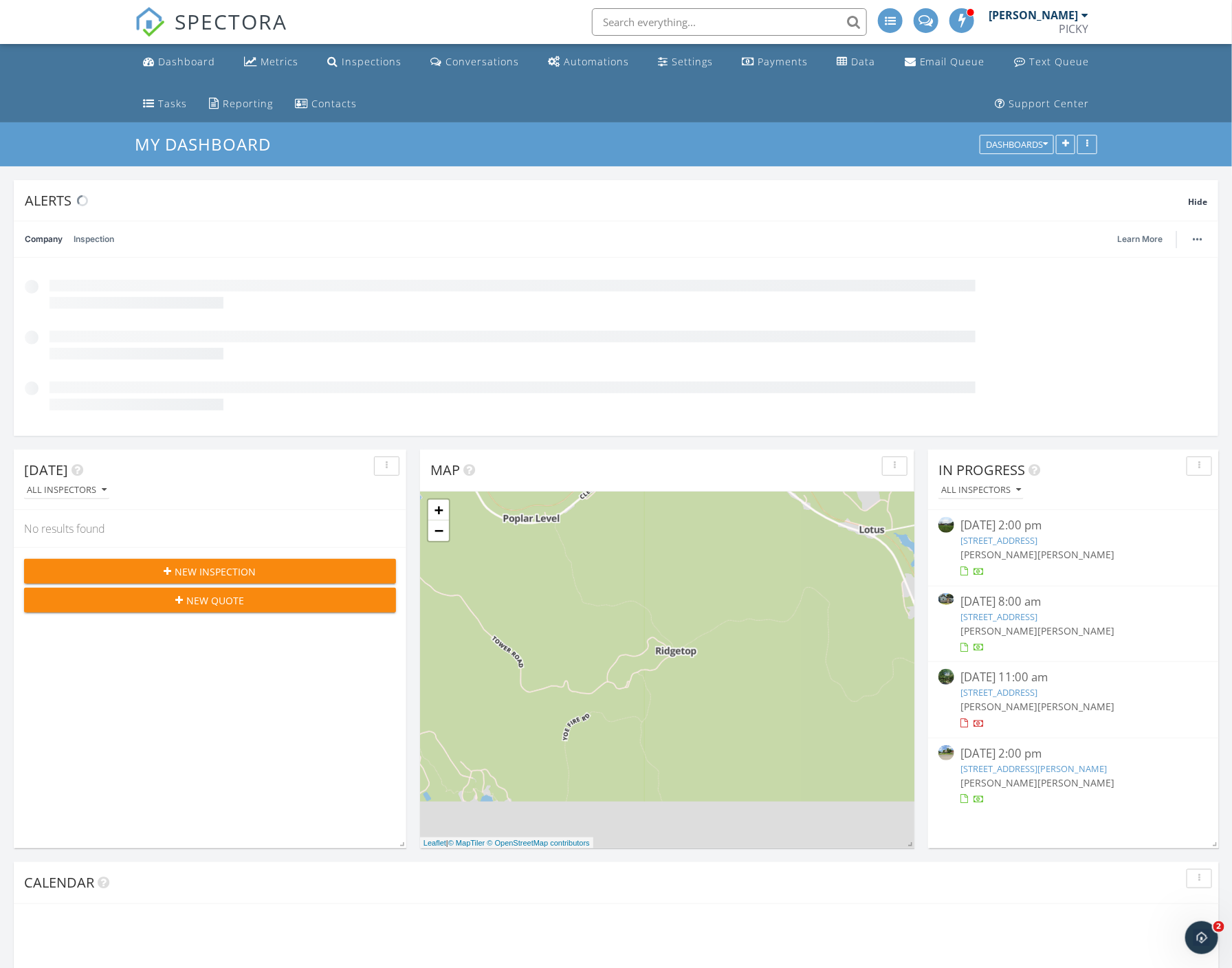
scroll to position [399, 596]
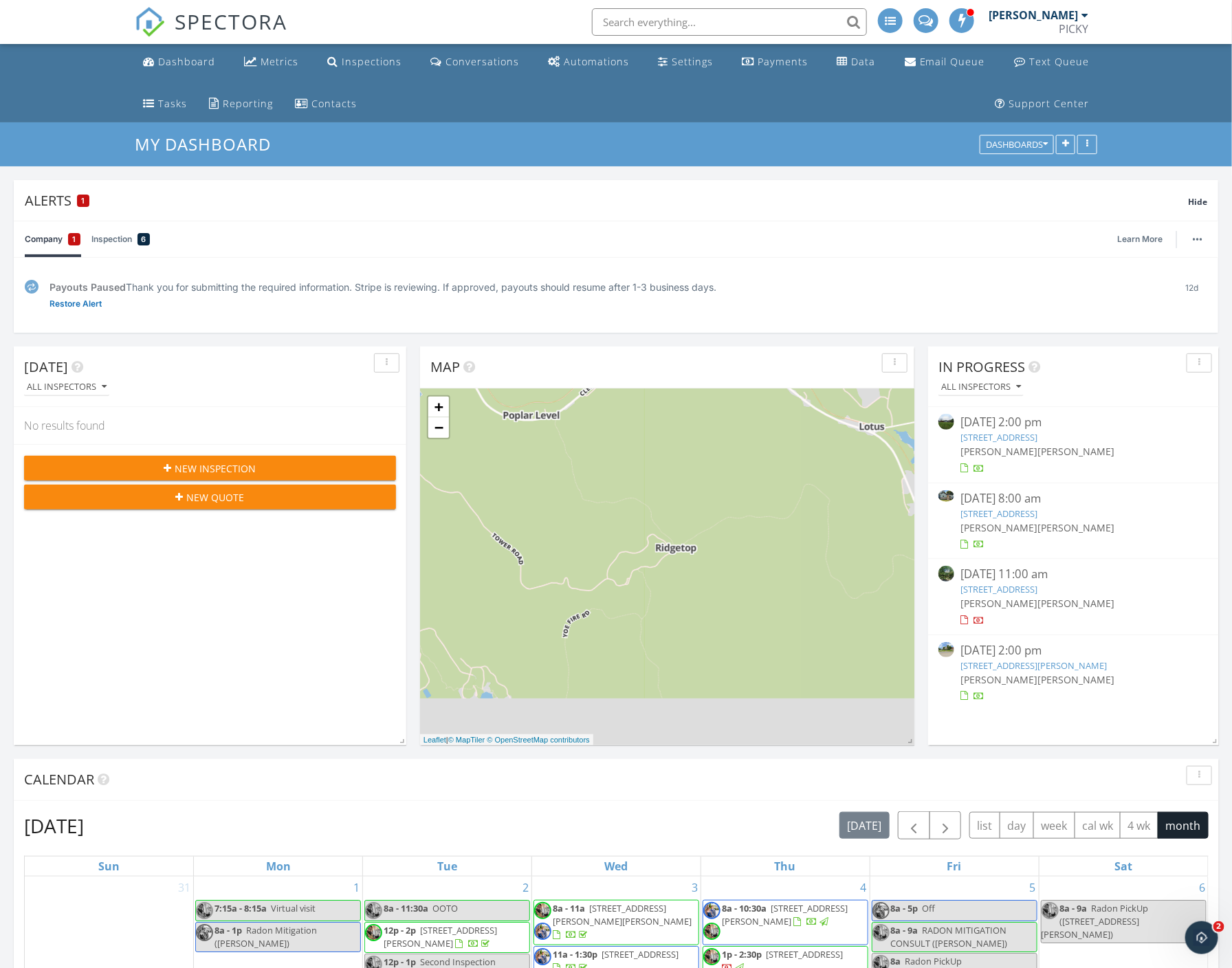
click at [1018, 437] on link "4014 Fox Meadow Way , Prospect, KY 40059" at bounding box center [999, 436] width 77 height 12
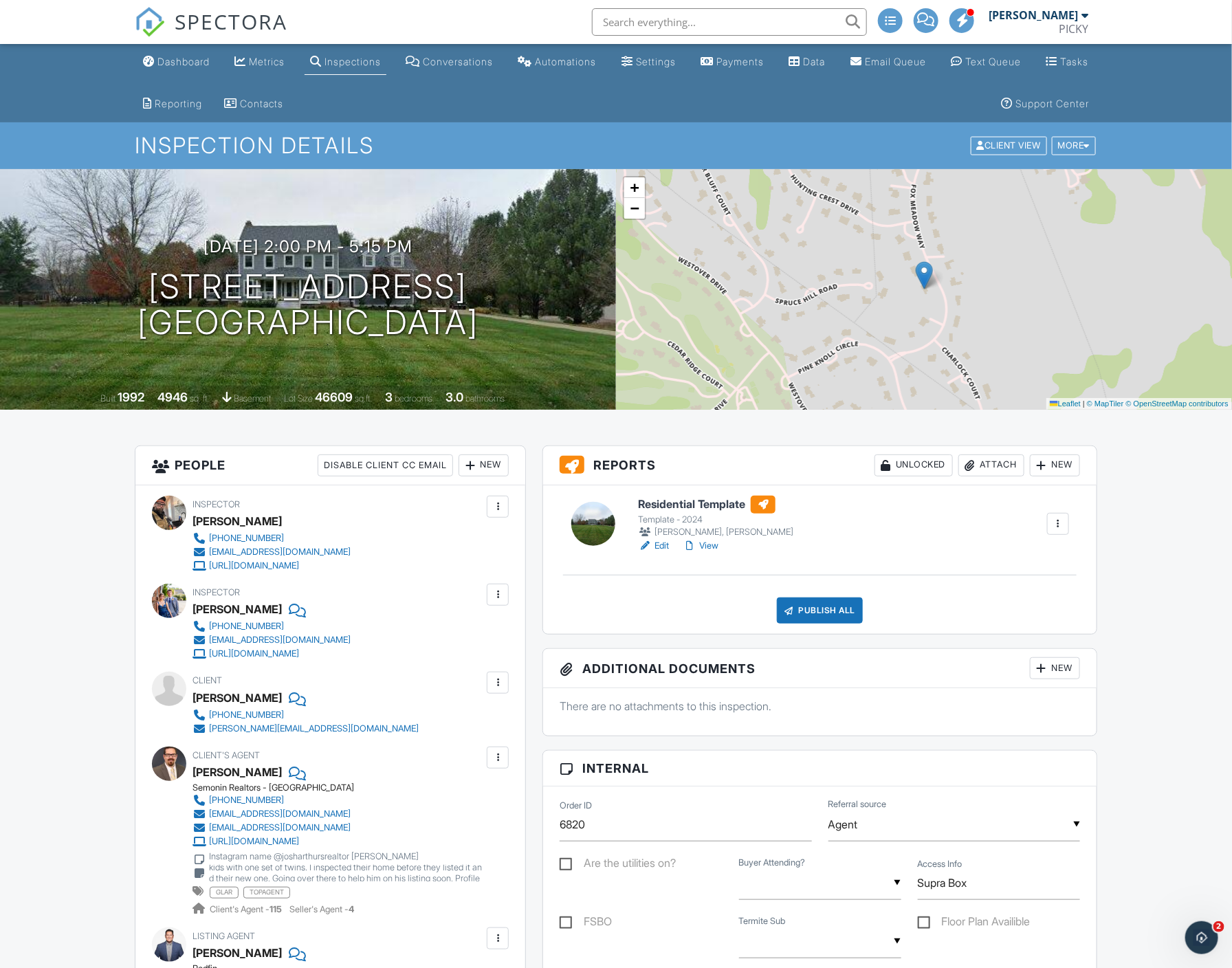
click at [661, 548] on link "Edit" at bounding box center [653, 546] width 31 height 14
